Goal: Task Accomplishment & Management: Complete application form

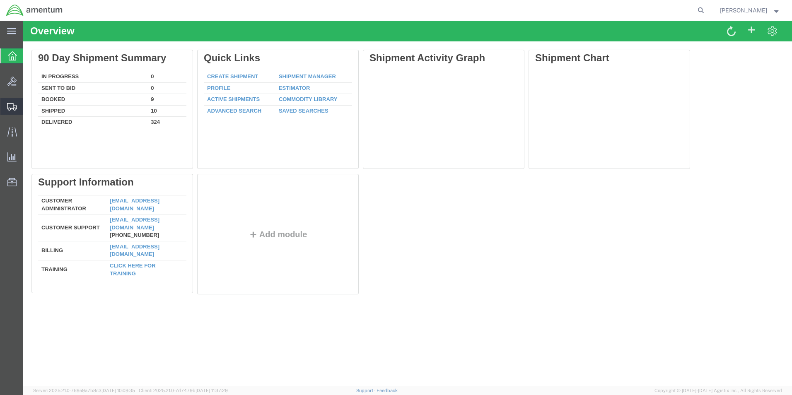
click at [0, 0] on span "Create Shipment" at bounding box center [0, 0] width 0 height 0
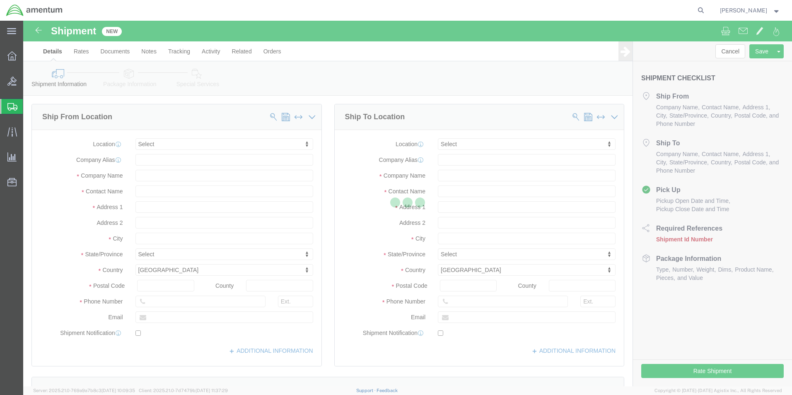
select select
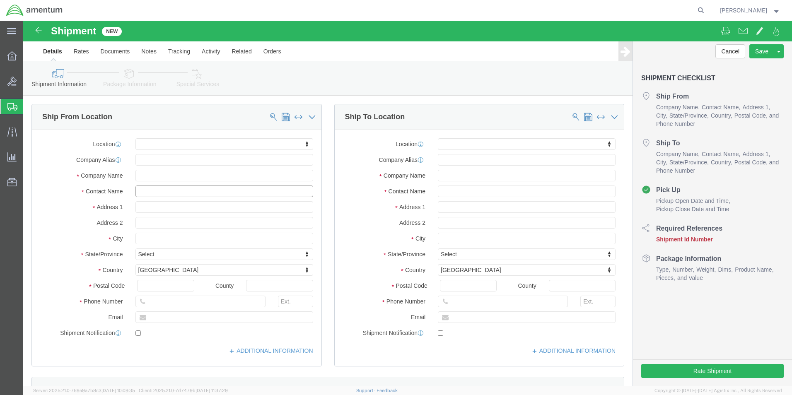
click input "text"
type input "[PERSON_NAME]"
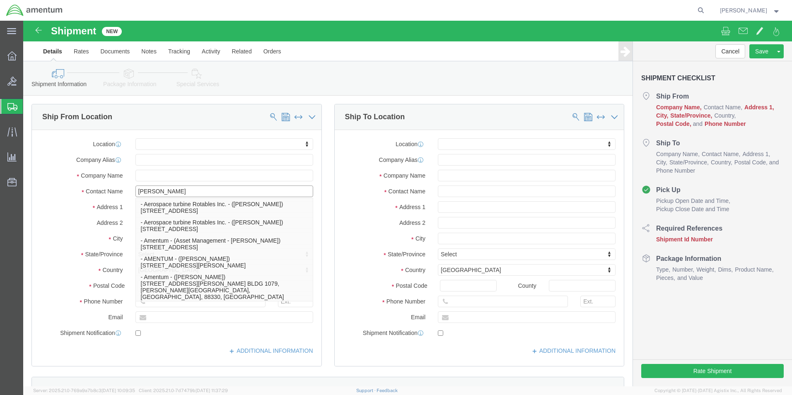
click p "- Amentum - ([PERSON_NAME]***) BLDG [STREET_ADDRESS][PERSON_NAME] Defrenn Army …"
select select
type input "BLDG [STREET_ADDRESS]"
type input "[PERSON_NAME] Defrenn Army Heliport"
type input "76544"
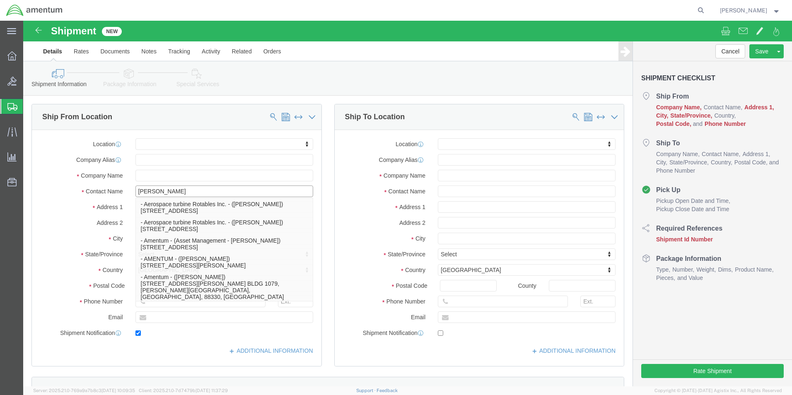
type input "[PHONE_NUMBER]"
type input "[PERSON_NAME][EMAIL_ADDRESS][PERSON_NAME][DOMAIN_NAME]"
checkbox input "true"
type input "Amentum"
type input "[PERSON_NAME]***"
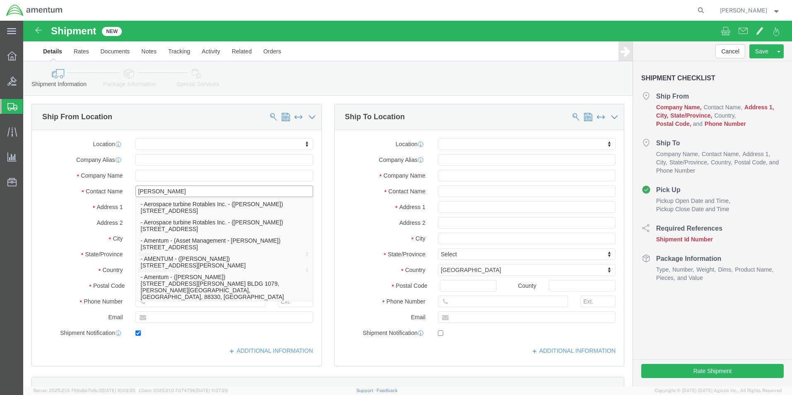
type input "Fort Hood"
select select "[GEOGRAPHIC_DATA]"
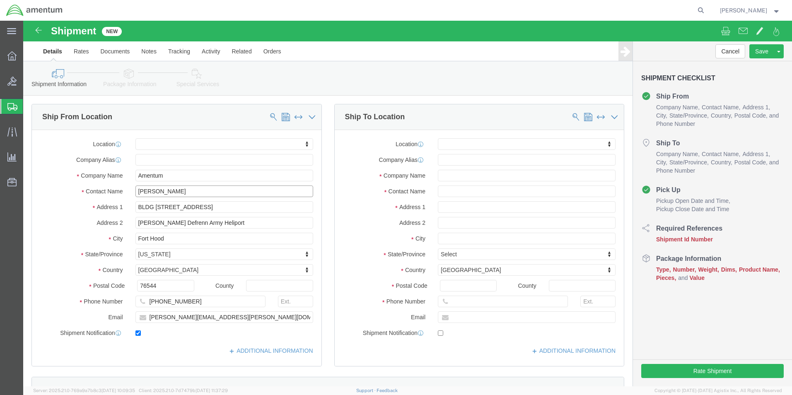
type input "[PERSON_NAME]"
drag, startPoint x: 51, startPoint y: 198, endPoint x: 39, endPoint y: 204, distance: 12.4
click label "Address 2"
click input "text"
type input "[PERSON_NAME]"
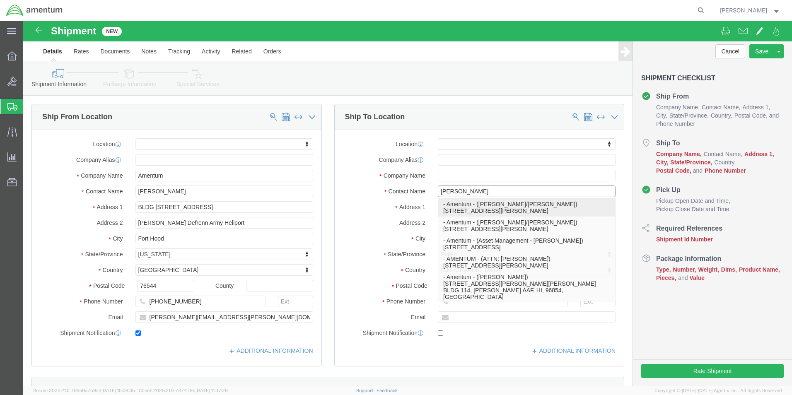
click p "- Amentum - ([PERSON_NAME]/[PERSON_NAME]) [STREET_ADDRESS][PERSON_NAME]"
select select
type input "[STREET_ADDRESS]"
type input "Hangar 9630,"
type input "80913"
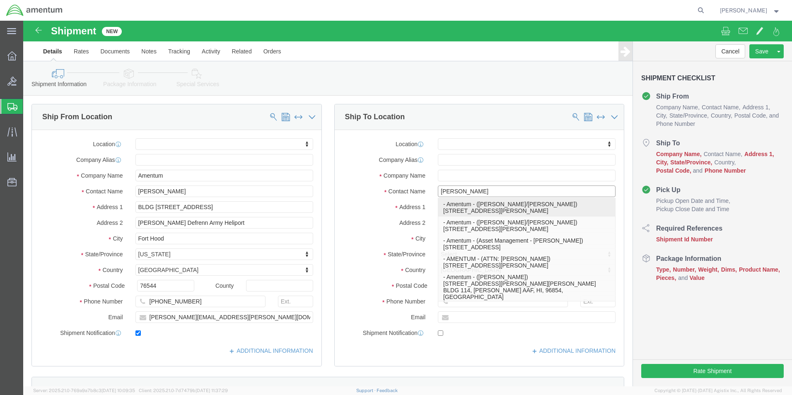
type input "Amentum"
type input "[PERSON_NAME]/[PERSON_NAME]"
type input "[GEOGRAPHIC_DATA][PERSON_NAME]"
select select "CO"
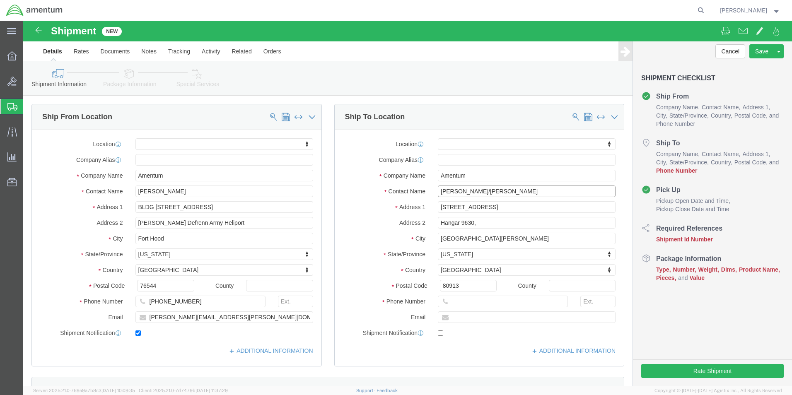
type input "[PERSON_NAME]/[PERSON_NAME]"
click input "text"
paste input "[PHONE_NUMBER]"
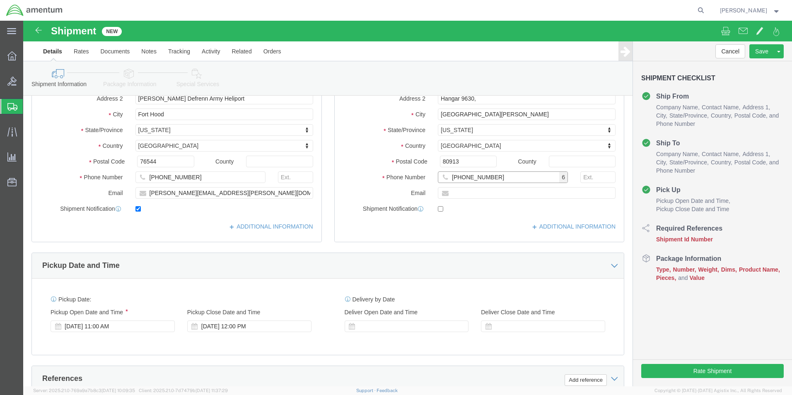
type input "[PHONE_NUMBER]"
click input "text"
paste input "4999.R.2521.BH.BE.0P.FCAR.00"
type input "4999.R.2521.BH.BE.0P.FCAR.00"
click button "Continue"
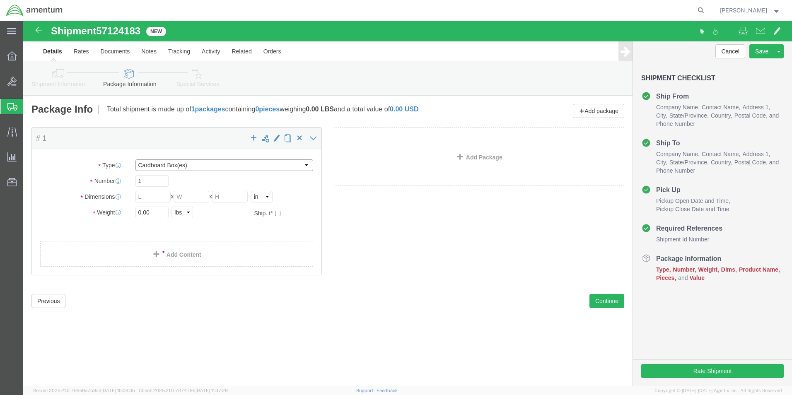
select select "PSNS"
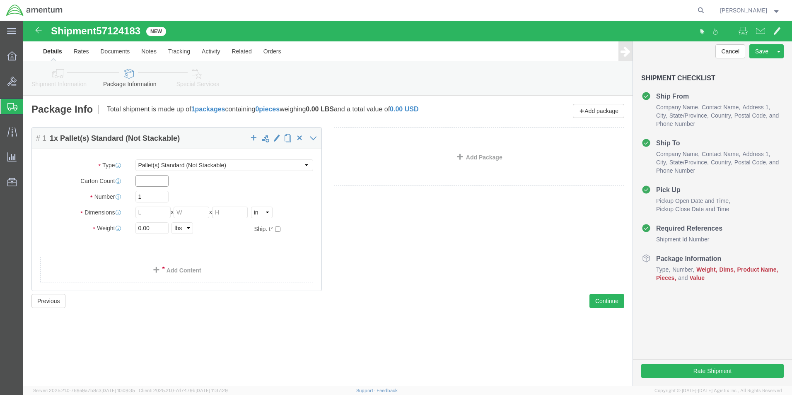
click input "text"
type input "1"
click input "text"
type input "48"
type input "40"
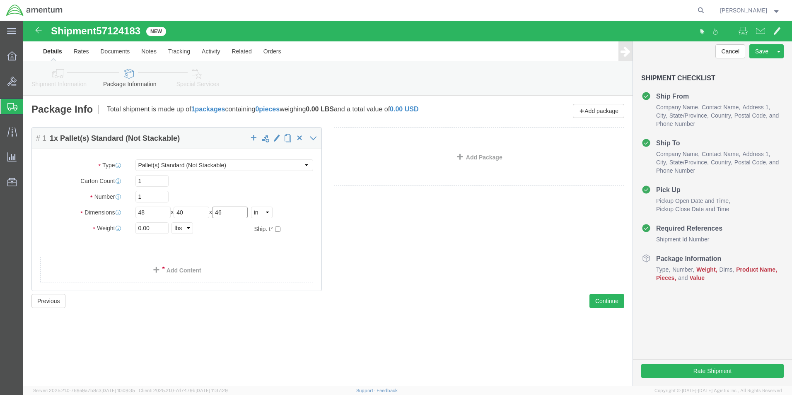
type input "46"
type input "323"
click link "Add Content"
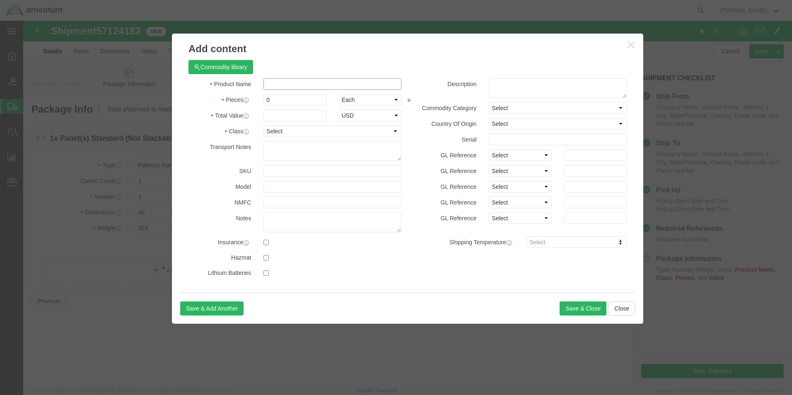
click input "text"
paste input "JACK,HYDRAULIC,TRIPOD"
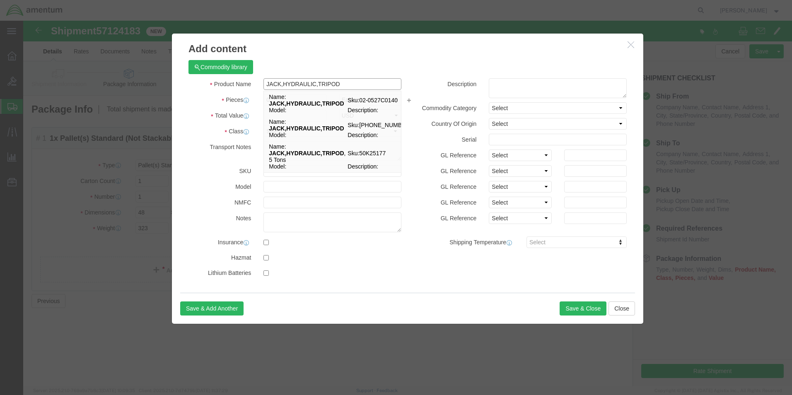
type input "JACK,HYDRAULIC,TRIPOD"
drag, startPoint x: 259, startPoint y: 75, endPoint x: 214, endPoint y: 72, distance: 45.3
click div "Product Name JACK,HYDRAULIC,TRIPOD JACK,HYDRAULIC,TRIPOD Name: JACK,HYDRAULIC,T…"
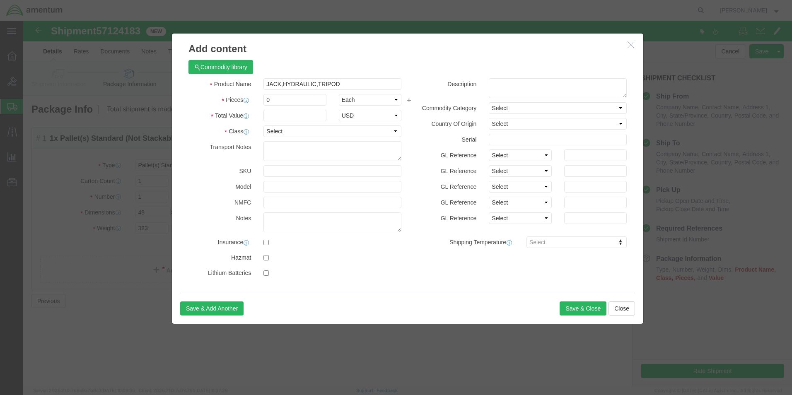
click label "Total Value"
drag, startPoint x: 254, startPoint y: 77, endPoint x: 230, endPoint y: 72, distance: 24.9
click div "Product Name JACK,HYDRAULIC,TRIPOD JACK,HYDRAULIC,TRIPOD Pieces 0 Select Bag Ba…"
type input "1"
click input "text"
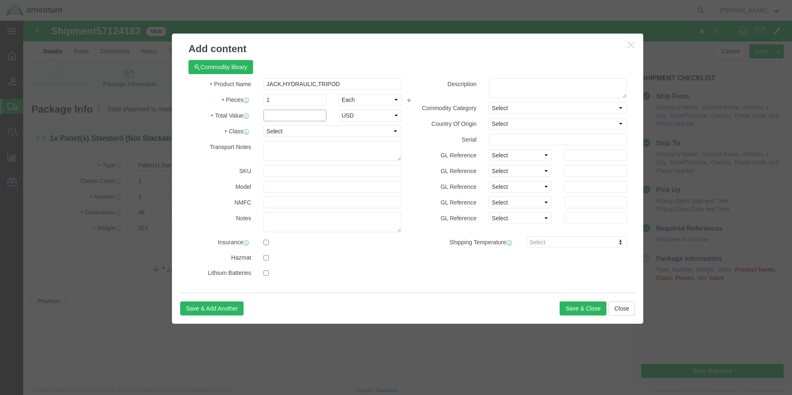
click input "text"
type input "25000.00"
select select "50"
click textarea
paste textarea "1A047033"
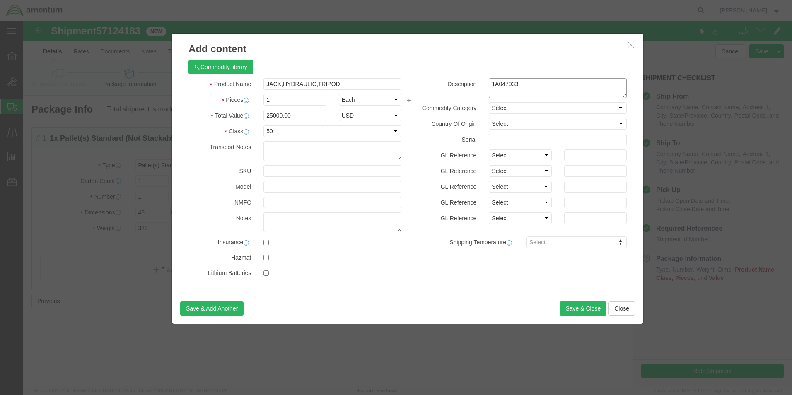
type textarea "1A047033"
select select "US"
click button "Save & Close"
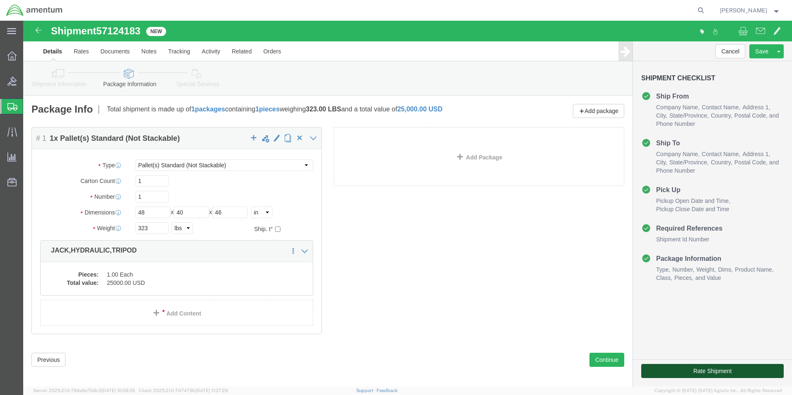
click button "Rate Shipment"
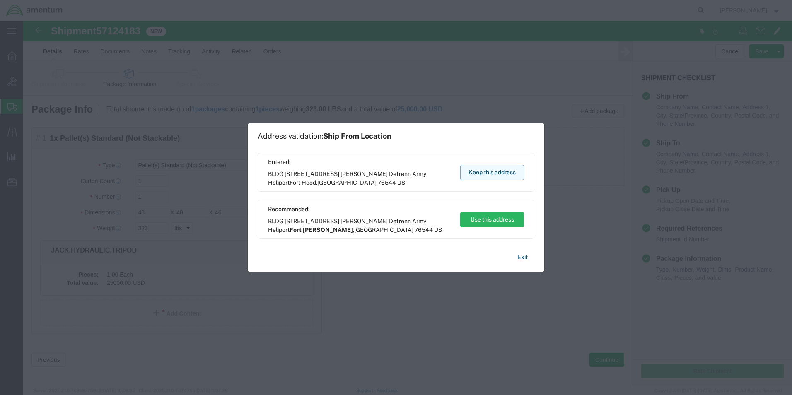
click at [496, 169] on button "Keep this address" at bounding box center [492, 172] width 64 height 15
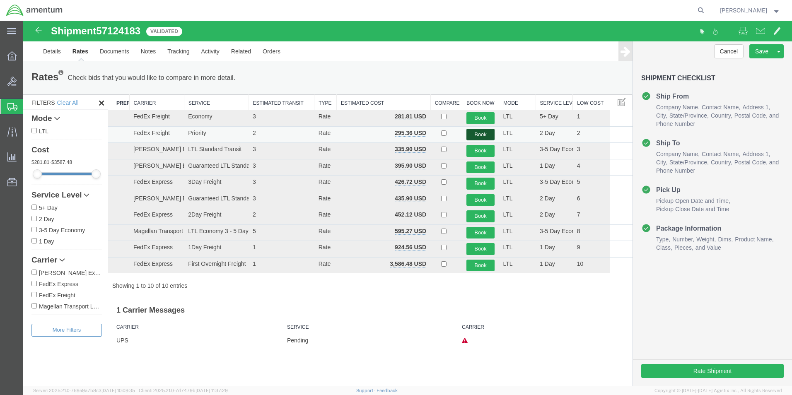
click at [480, 133] on button "Book" at bounding box center [481, 135] width 29 height 12
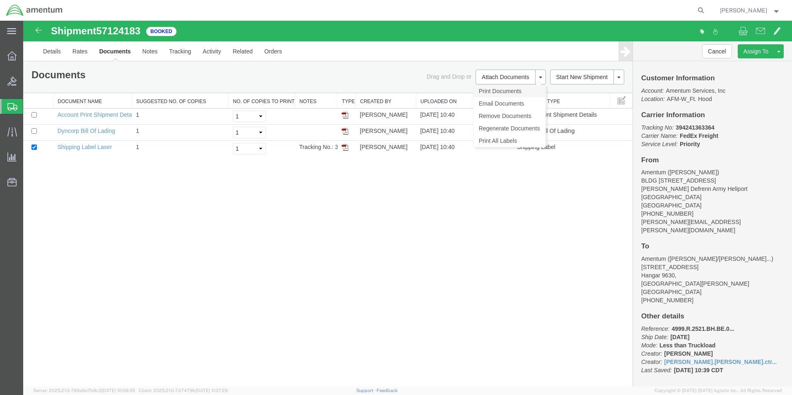
click at [491, 90] on link "Print Documents" at bounding box center [510, 91] width 72 height 12
drag, startPoint x: 641, startPoint y: 128, endPoint x: 725, endPoint y: 143, distance: 84.8
click at [724, 143] on p "Tracking No: 394241363364 Carrier Name: FedEx Freight FedEx Freight Service Lev…" at bounding box center [712, 135] width 143 height 25
drag, startPoint x: 724, startPoint y: 143, endPoint x: 682, endPoint y: 137, distance: 43.2
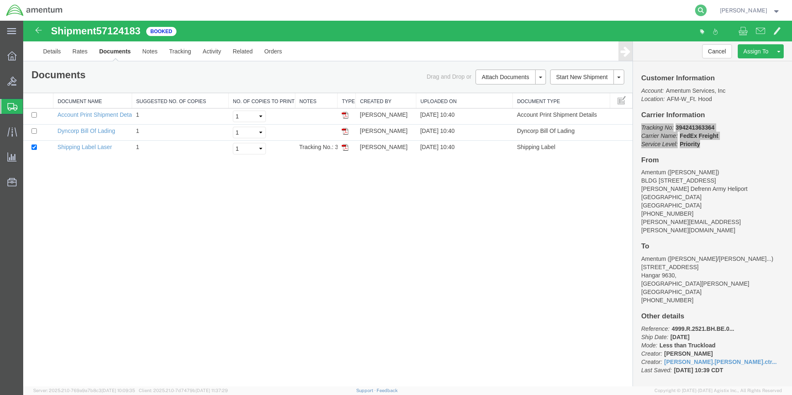
click at [707, 9] on icon at bounding box center [701, 11] width 12 height 12
click at [503, 12] on input "search" at bounding box center [569, 10] width 252 height 20
paste input "57124010"
type input "57124010"
click at [707, 9] on icon at bounding box center [701, 11] width 12 height 12
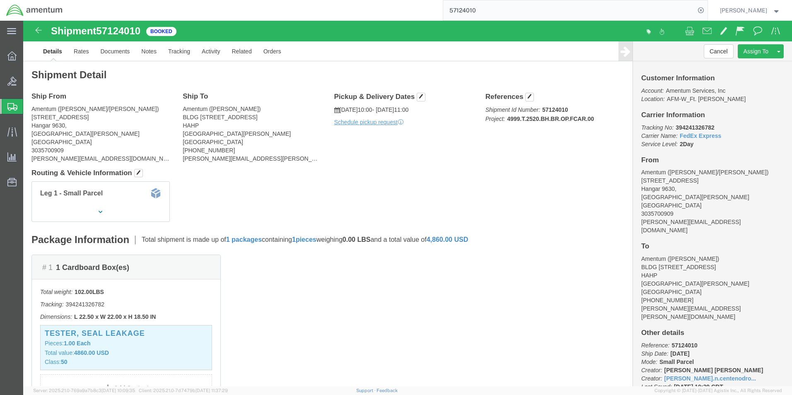
scroll to position [83, 0]
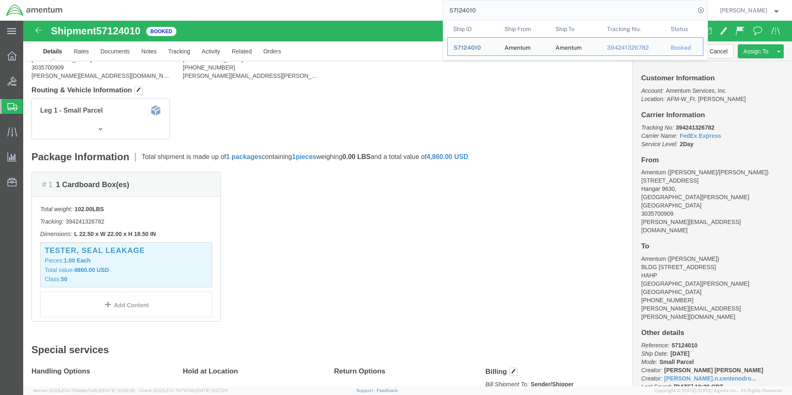
click at [0, 0] on span "Create Shipment" at bounding box center [0, 0] width 0 height 0
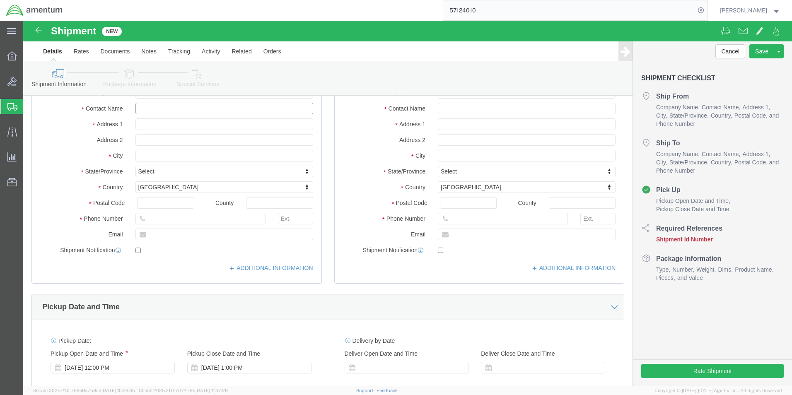
click input "text"
type input "[PERSON_NAME]"
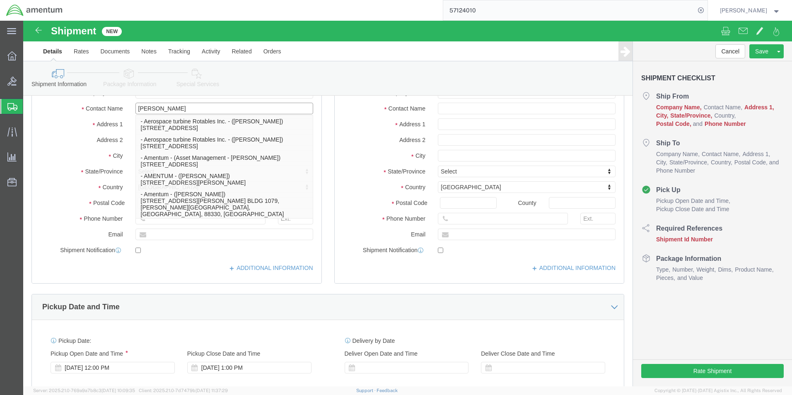
click p "- Amentum - ([PERSON_NAME]***) BLDG [STREET_ADDRESS][PERSON_NAME] Defrenn Army …"
type input "BLDG [STREET_ADDRESS]"
type input "[PERSON_NAME] Defrenn Army Heliport"
type input "76544"
type input "[PHONE_NUMBER]"
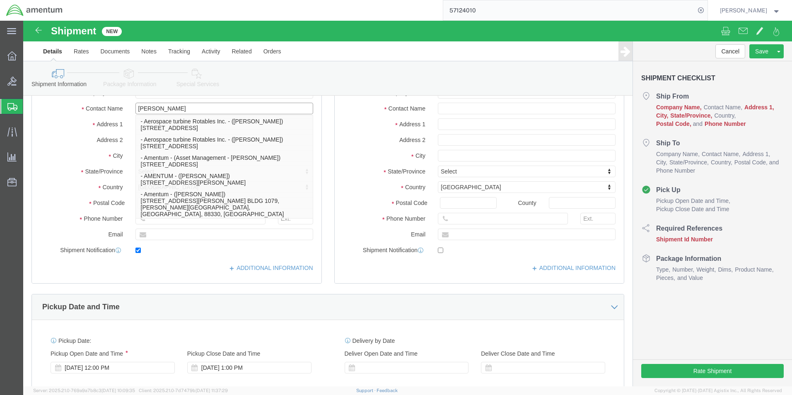
type input "[PERSON_NAME][EMAIL_ADDRESS][PERSON_NAME][DOMAIN_NAME]"
checkbox input "true"
type input "Amentum"
type input "[PERSON_NAME]***"
type input "Fort Hood"
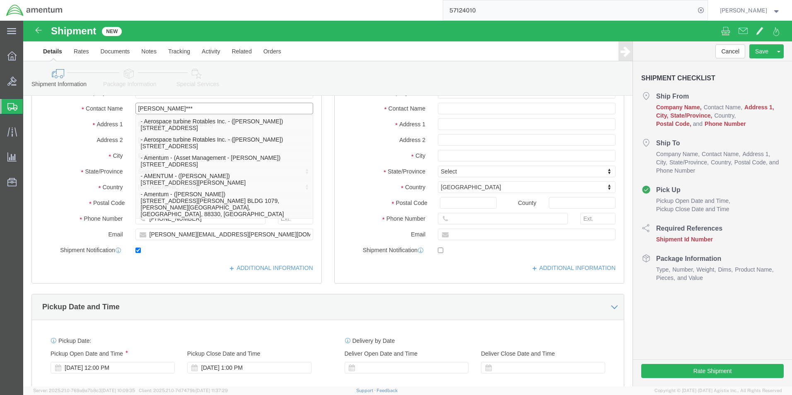
select select "[GEOGRAPHIC_DATA]"
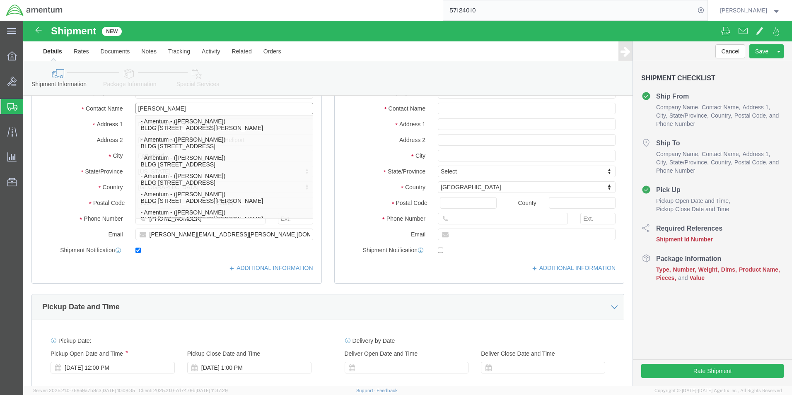
type input "[PERSON_NAME]"
click div "Address 2 [PERSON_NAME] Defrenn Army Heliport"
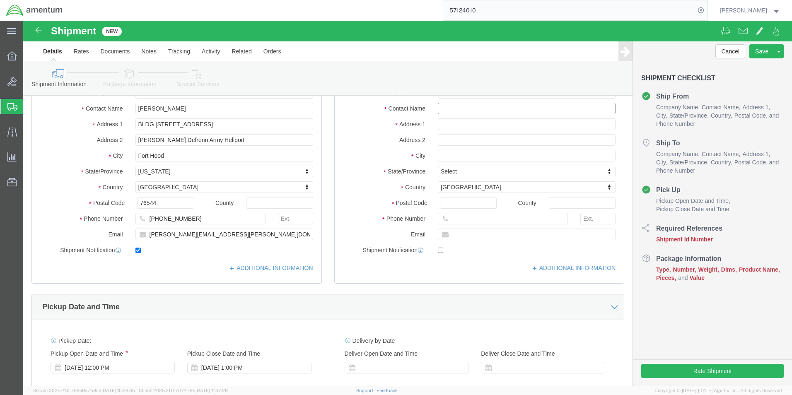
click input "text"
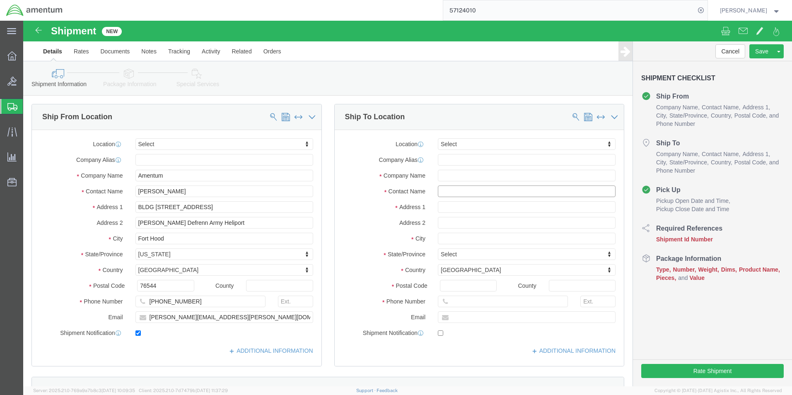
click input "text"
type input "Hade"
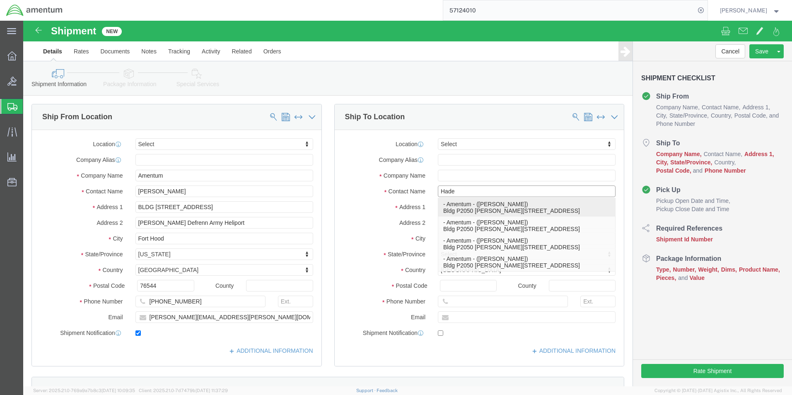
click p "- Amentum - ([PERSON_NAME]) Bldg P2050 [PERSON_NAME][GEOGRAPHIC_DATA], [GEOGRAP…"
type input "Bldg P2050 [PERSON_NAME][GEOGRAPHIC_DATA]"
type input "13602"
type input "Amentum"
type input "[PERSON_NAME]"
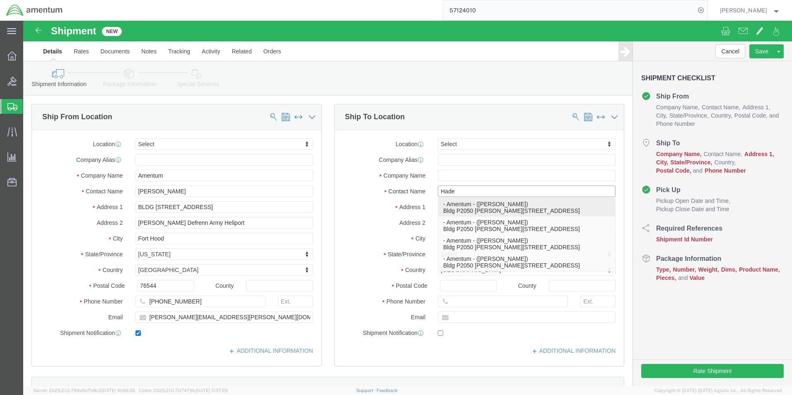
type input "Fort Drum"
select select "NY"
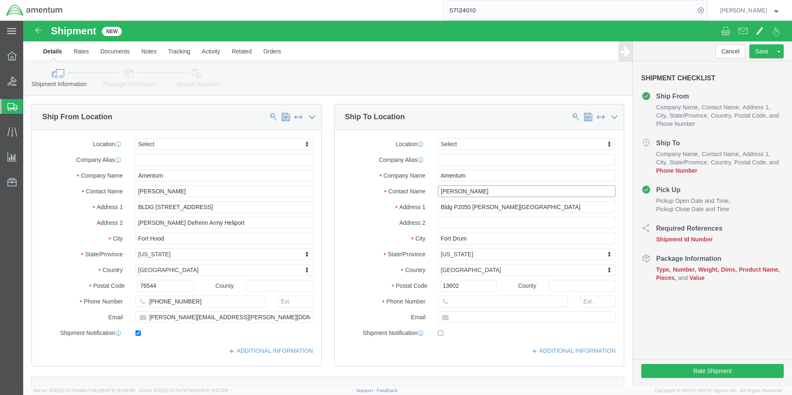
type input "[PERSON_NAME]"
click input "text"
paste input "[PHONE_NUMBER]"
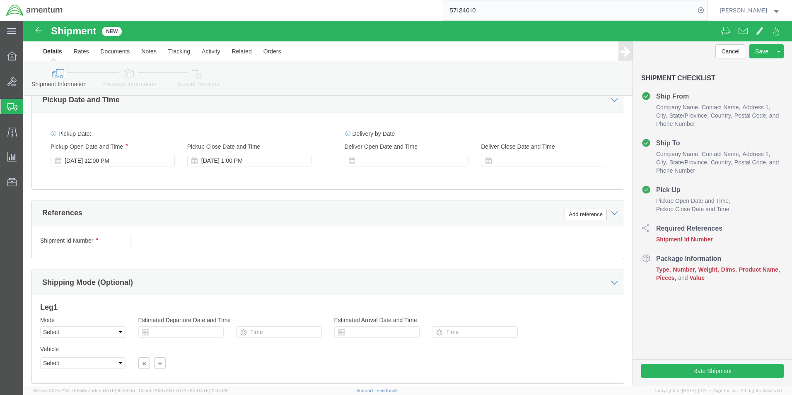
type input "[PHONE_NUMBER]"
click input "text"
click div "Shipment Id Number Select Account Type Activity ID Airline Appointment Number A…"
click input "text"
paste input "4999.R.2511.AB.AN.01.CAVA.00"
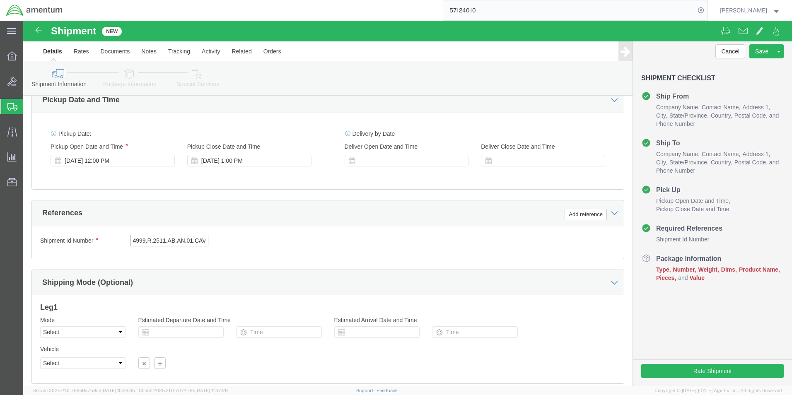
type input "4999.R.2511.AB.AN.01.CAVA.00"
click button "Continue"
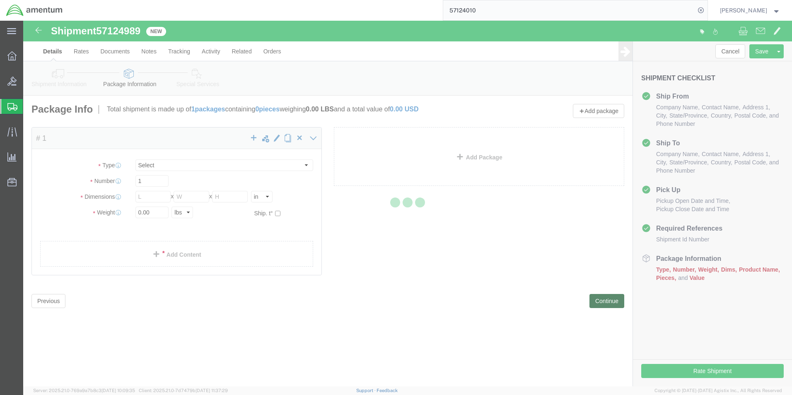
select select "CBOX"
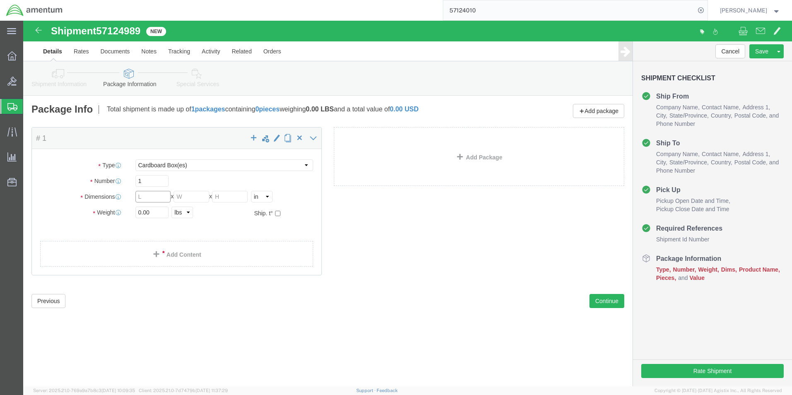
click input "text"
type input "9"
type input "5"
type input "2.5"
type input "1.0"
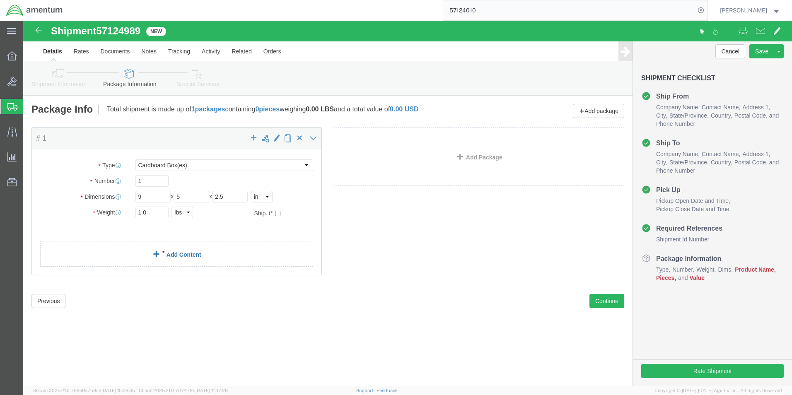
click link "Add Content"
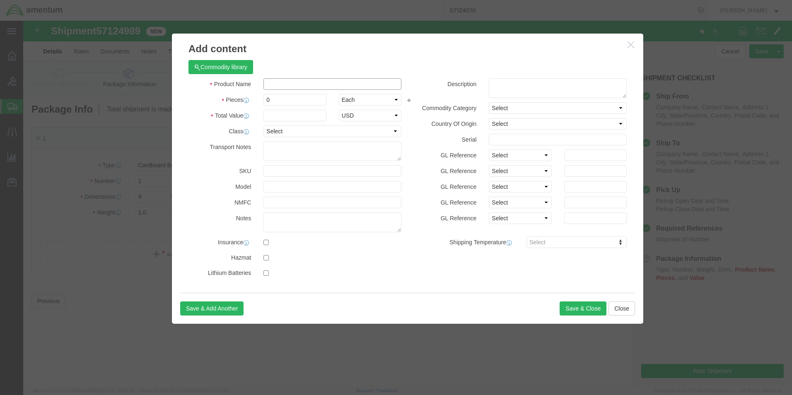
click input "text"
paste input "BOLT, MACHINE"
type input "BOLT, MACHINE"
click label "Total Value"
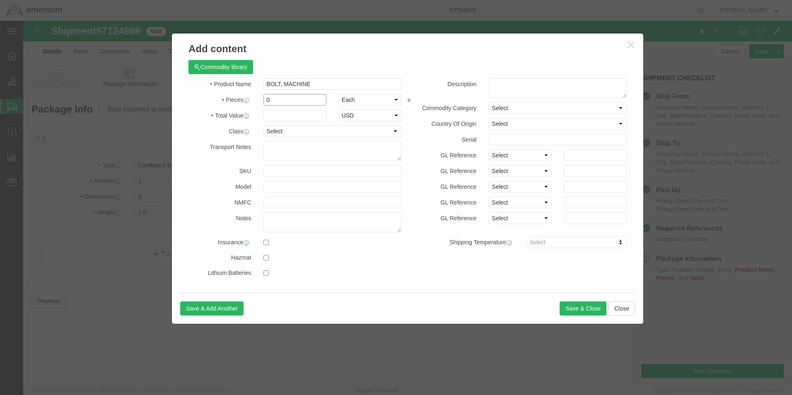
click input "0"
type input "25"
click input "text"
type input "25.00"
select select "50"
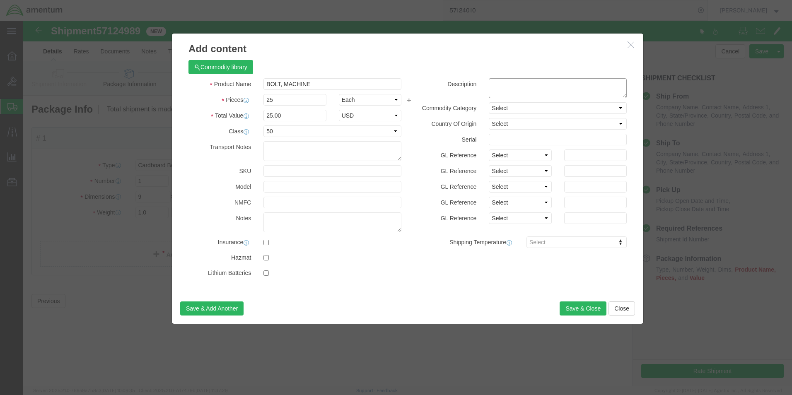
click textarea
paste textarea "BOLT, MACHINE"
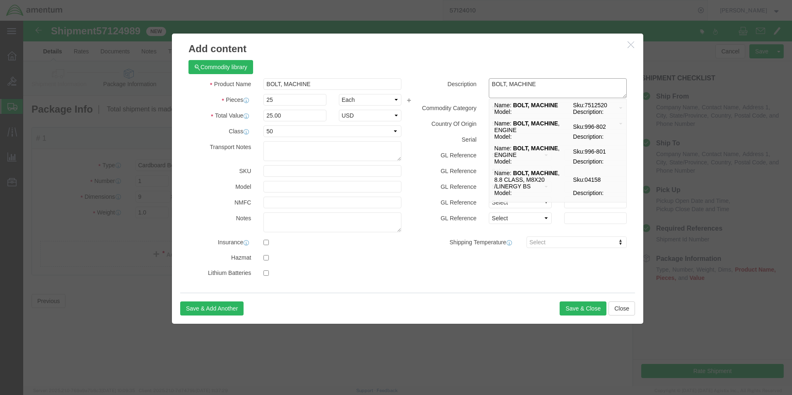
type textarea "BOLT, MACHINE"
click div "Description BOLT, MACHINE BOLT, MACHINE Name: BOLT, MACHINE Sku: 7512520 Model:…"
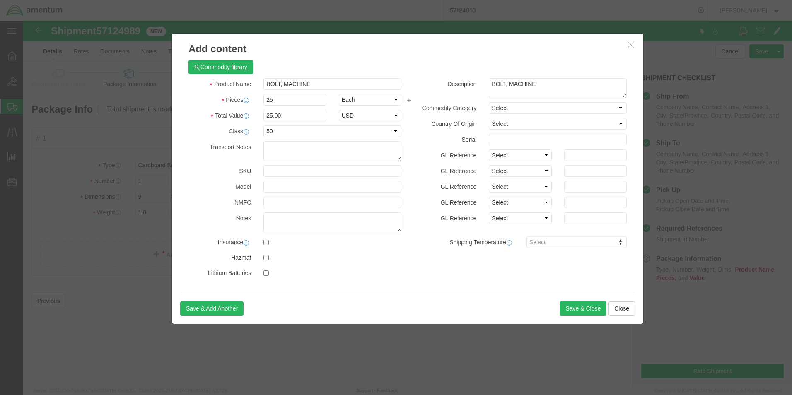
click div "Description BOLT, MACHINE BOLT, MACHINE Commodity Category Select Country Of Or…"
select select "US"
click button "Save & Close"
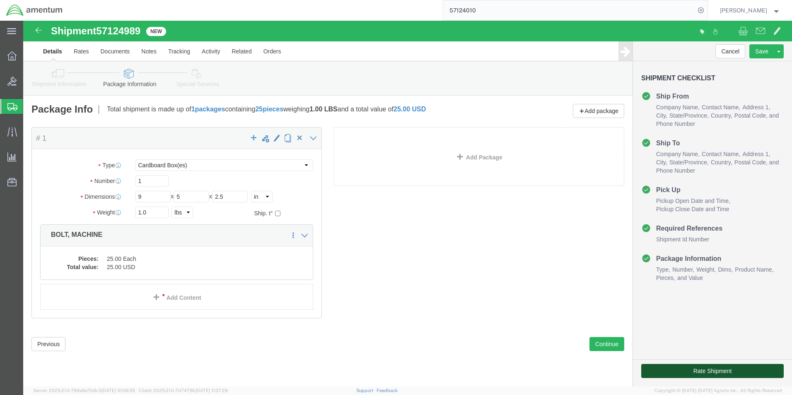
click button "Rate Shipment"
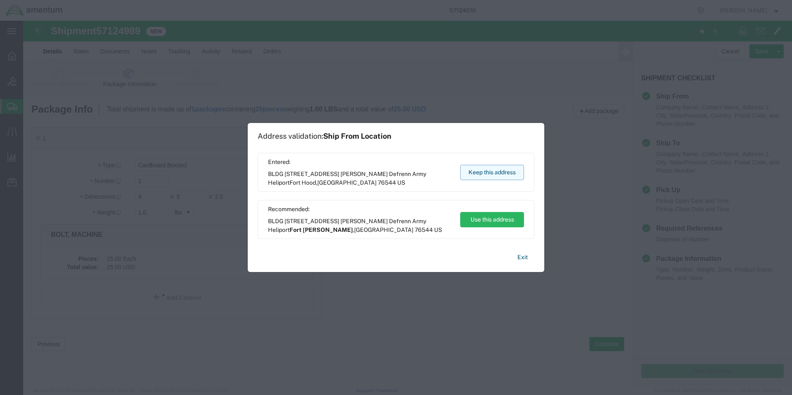
click at [492, 172] on button "Keep this address" at bounding box center [492, 172] width 64 height 15
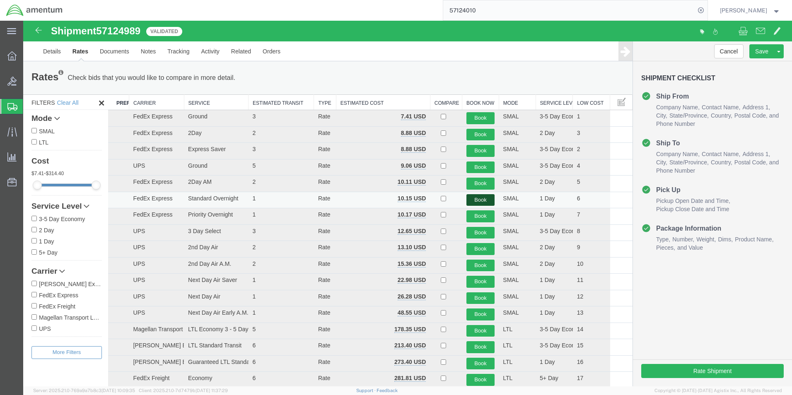
click at [477, 198] on button "Book" at bounding box center [481, 200] width 29 height 12
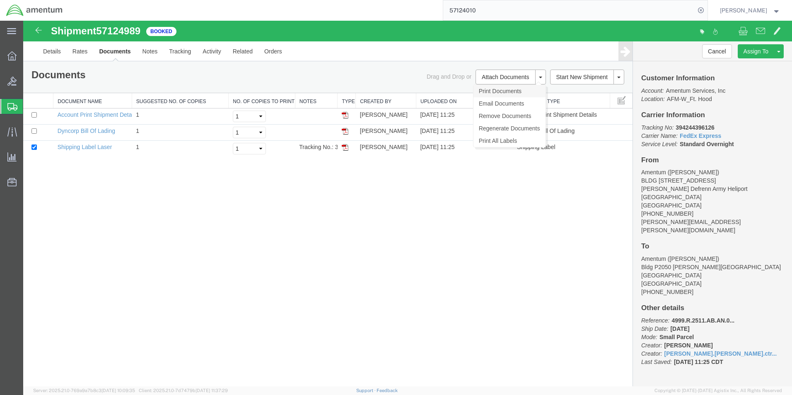
click at [493, 89] on link "Print Documents" at bounding box center [510, 91] width 72 height 12
drag, startPoint x: 642, startPoint y: 126, endPoint x: 735, endPoint y: 141, distance: 94.4
click at [735, 141] on p "Tracking No: 394244396126 Carrier Name: FedEx Express FedEx Express Service Lev…" at bounding box center [712, 135] width 143 height 25
